Goal: Find specific page/section

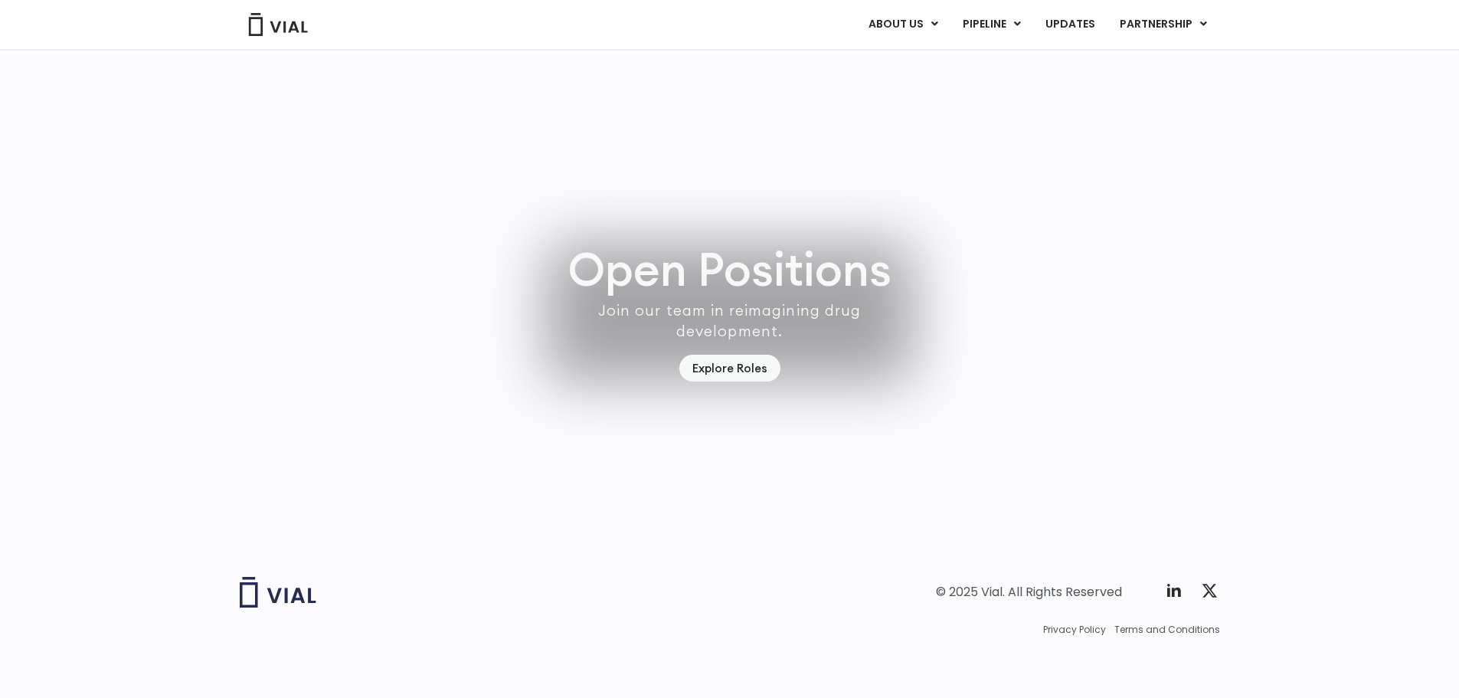
scroll to position [4498, 0]
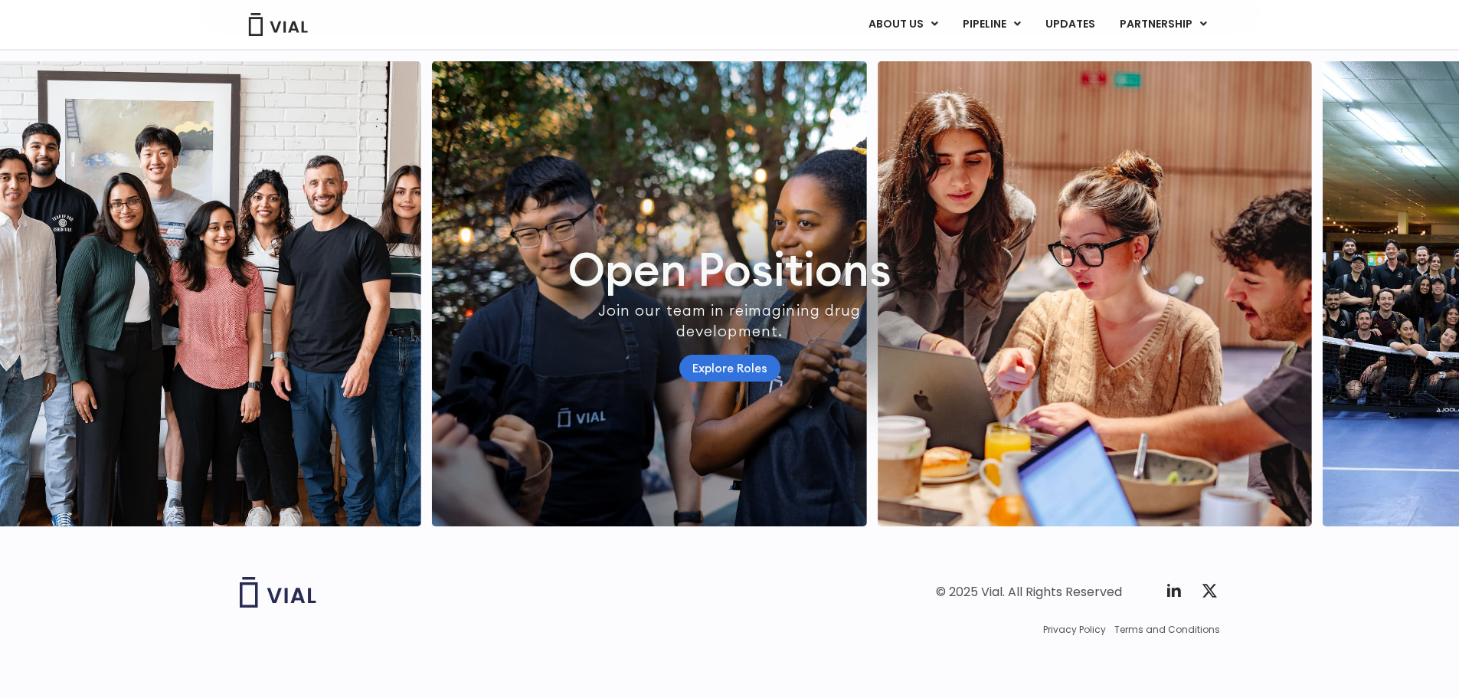
click at [745, 355] on link "Explore Roles" at bounding box center [729, 368] width 101 height 27
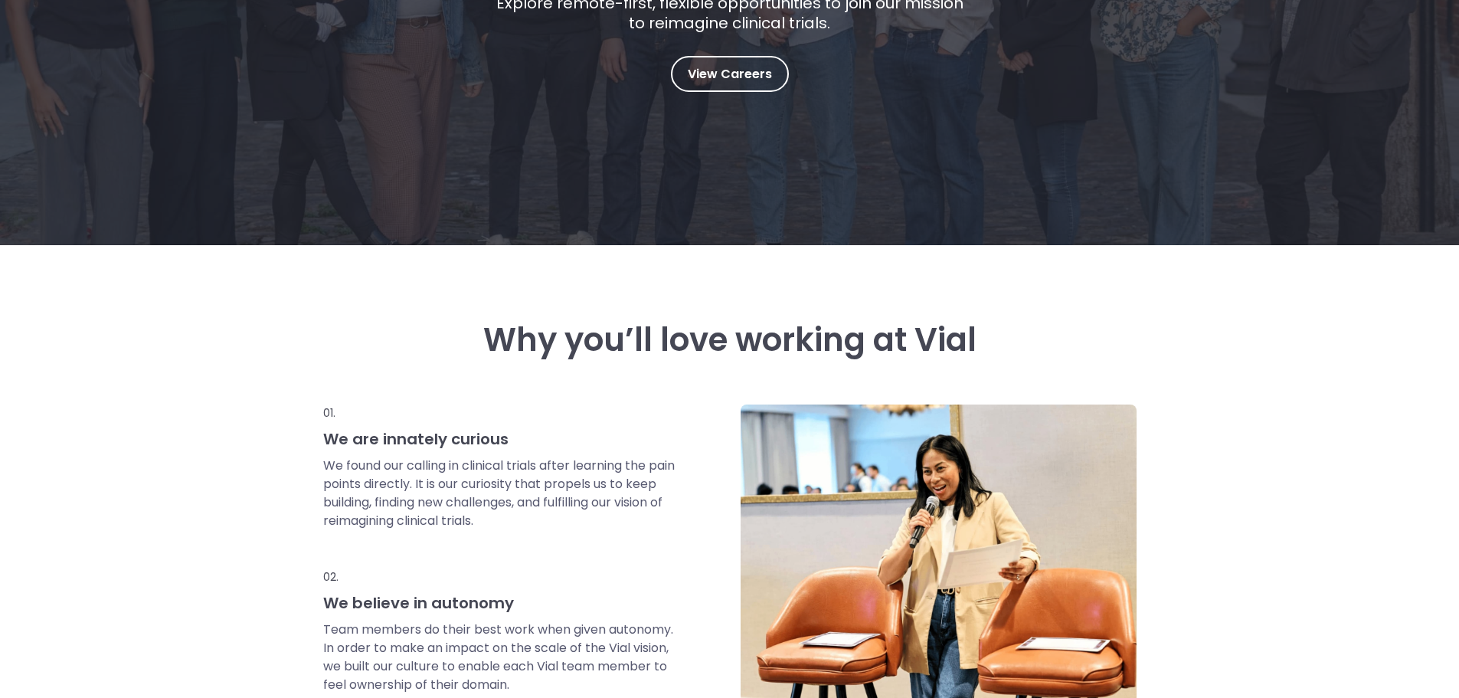
scroll to position [255, 0]
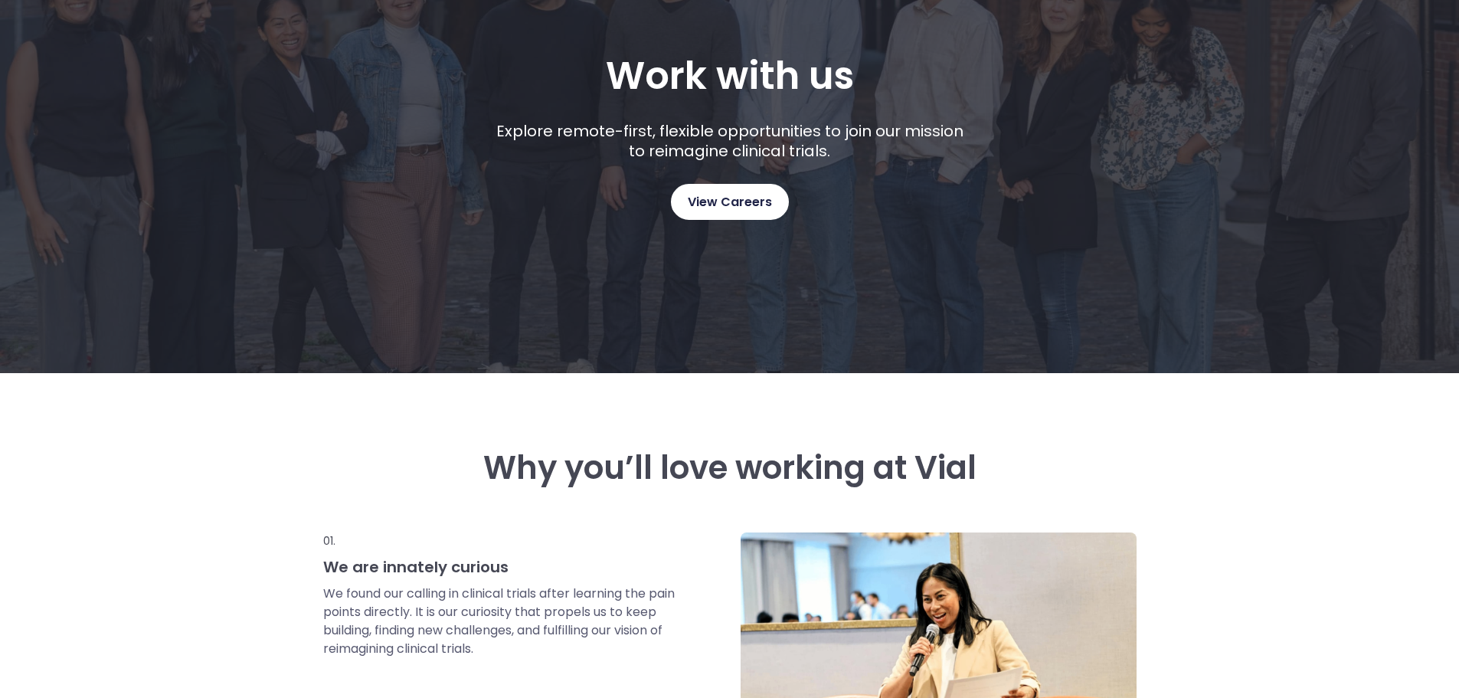
click at [736, 208] on link "View Careers" at bounding box center [730, 202] width 118 height 36
